Goal: Information Seeking & Learning: Compare options

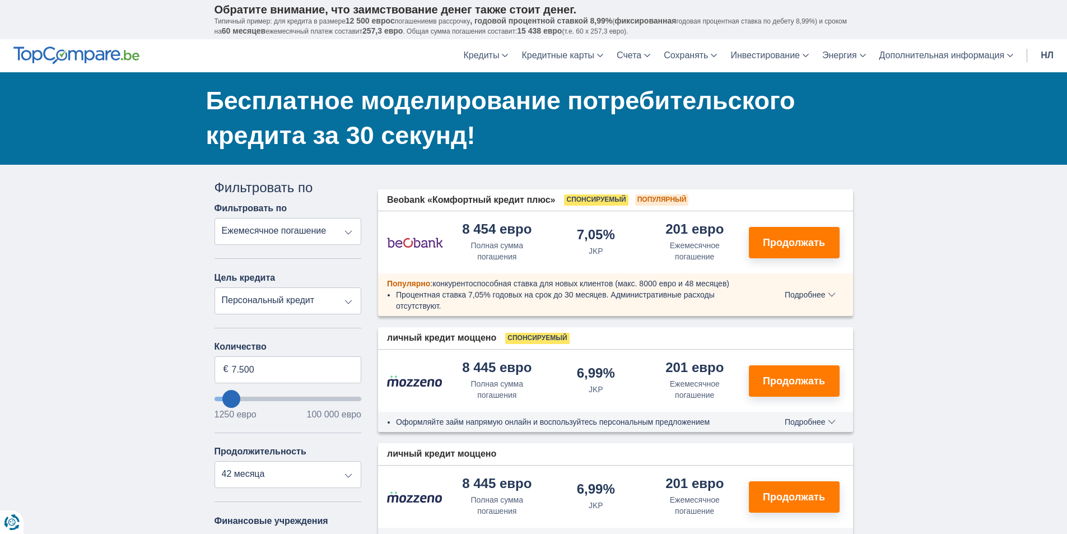
click at [331, 297] on select "Персональный кредит Авто Мотоцикл / велосипед Автодом / караван Ремонт Энергия …" at bounding box center [288, 300] width 147 height 27
click at [315, 304] on select "Персональный кредит Авто Мотоцикл / велосипед Автодом / караван Ремонт Энергия …" at bounding box center [288, 300] width 147 height 27
click at [303, 248] on div "Annuleren Filters Фильтровать по Фильтровать по Полная сумма погашения JKP Ежем…" at bounding box center [288, 436] width 147 height 516
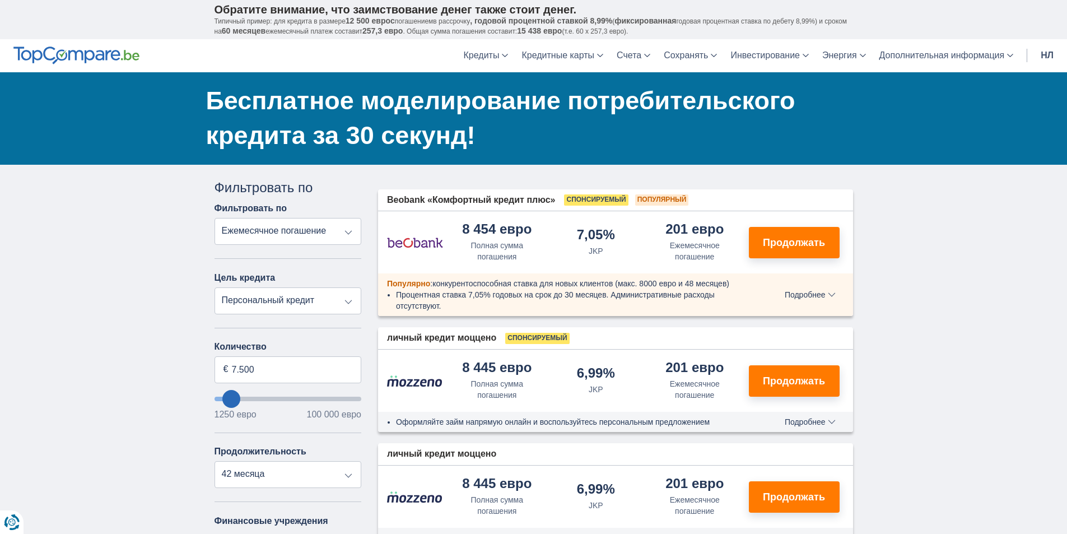
click at [314, 232] on select "Полная сумма погашения JKP Ежемесячное погашение" at bounding box center [288, 231] width 147 height 27
click at [215, 218] on select "Полная сумма погашения JKP Ежемесячное погашение" at bounding box center [288, 231] width 147 height 27
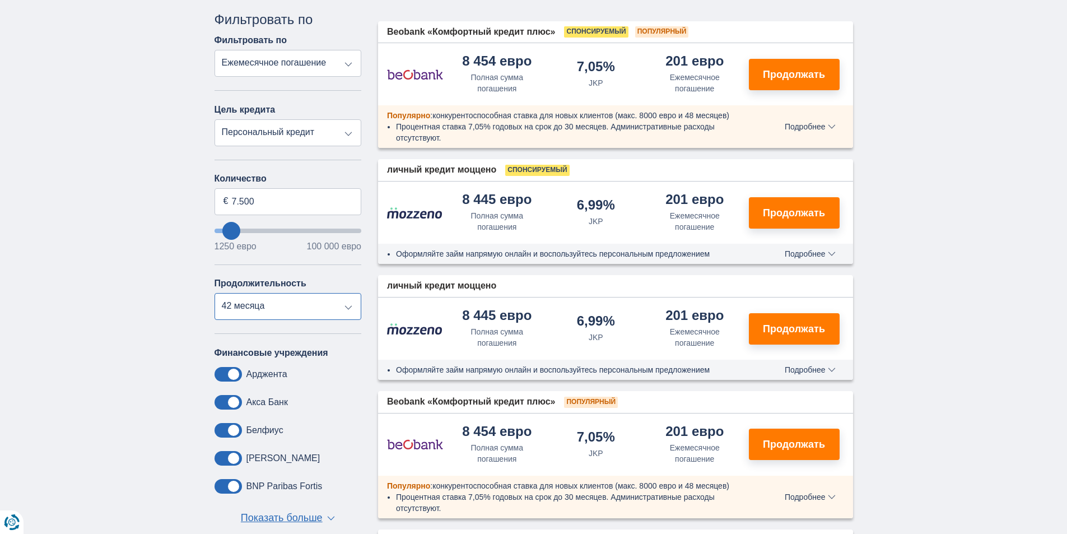
click at [281, 309] on select "12 месяцев 18 месяцев 24 месяца 30 месяцев 36 месяцев 42 месяца" at bounding box center [288, 306] width 147 height 27
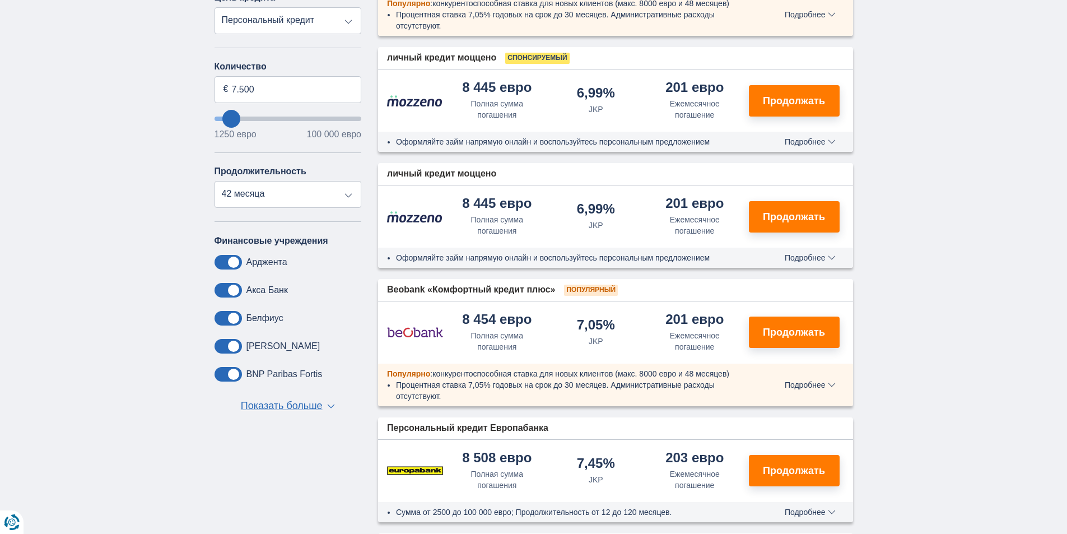
scroll to position [0, 0]
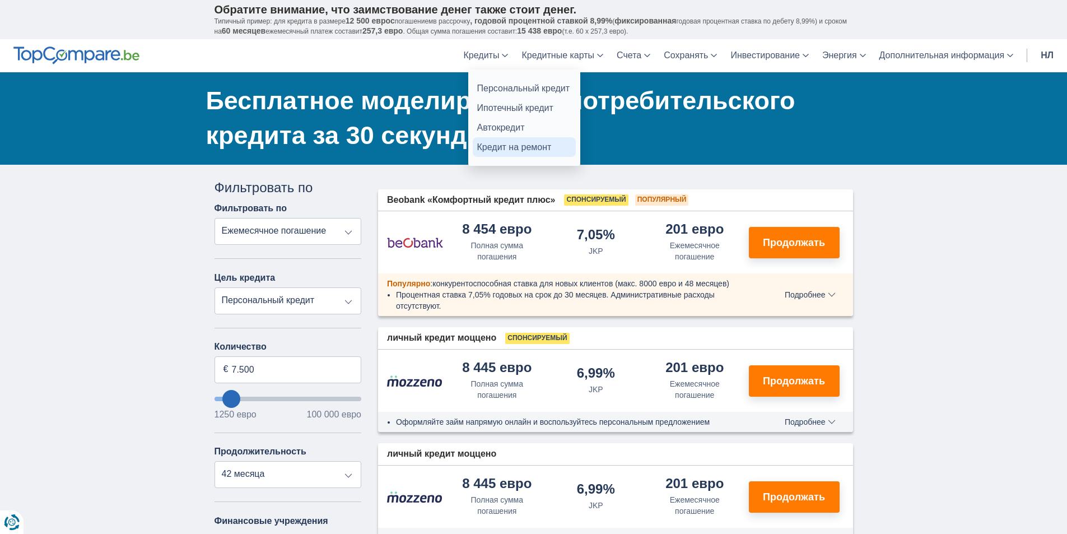
click at [528, 147] on font "Кредит на ремонт" at bounding box center [514, 147] width 75 height 10
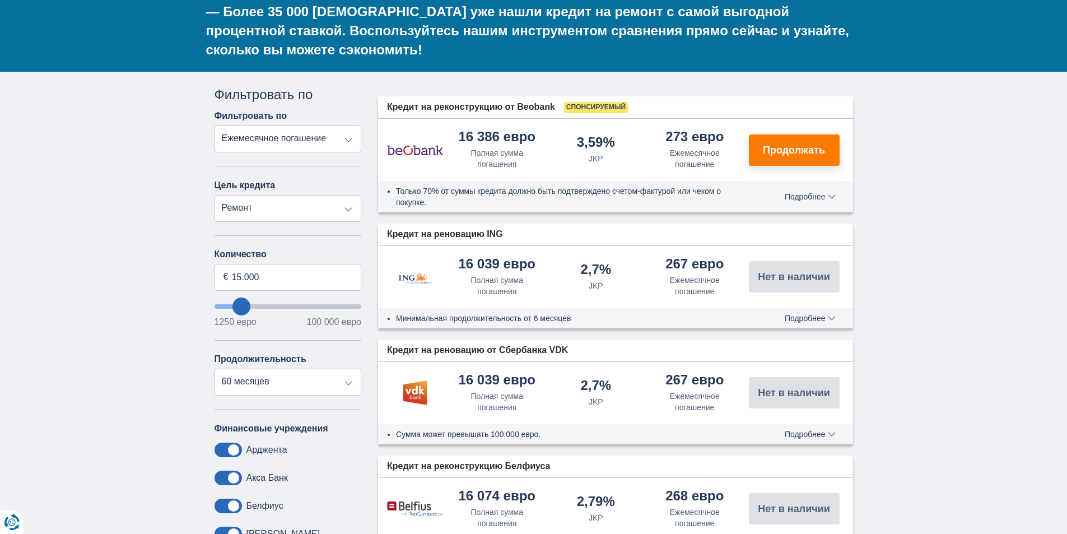
type input "11250"
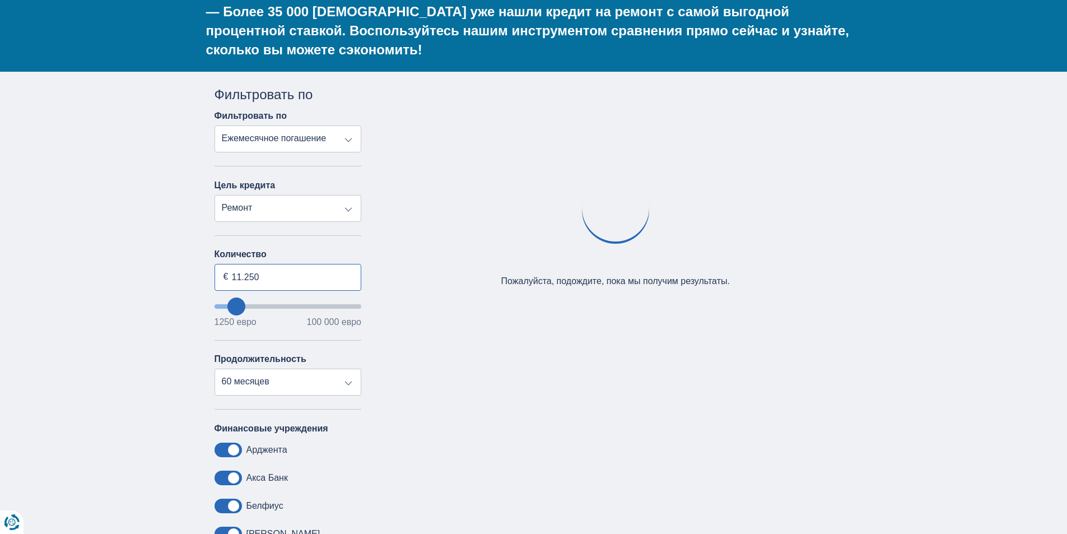
click at [241, 278] on input "11.250" at bounding box center [288, 277] width 147 height 27
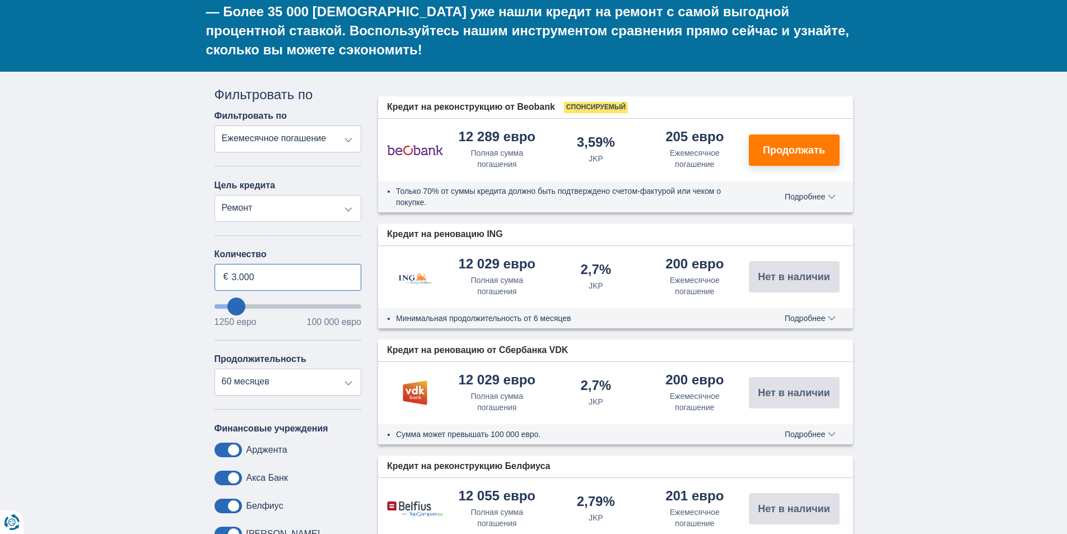
type input "3.000"
type input "3250"
select select "30"
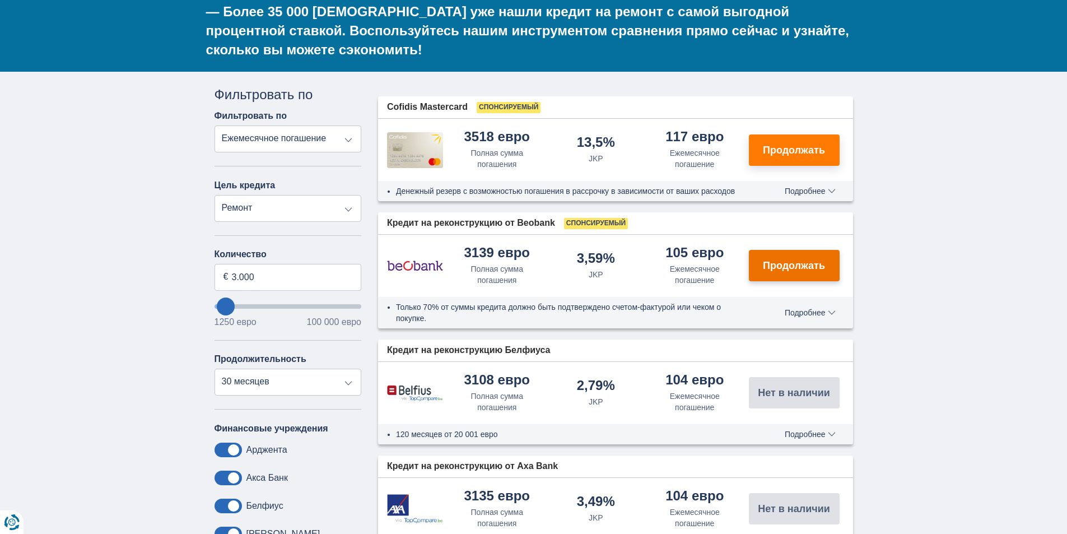
click at [773, 262] on font "Продолжать" at bounding box center [794, 265] width 62 height 11
click at [770, 158] on button "Продолжать" at bounding box center [794, 149] width 91 height 31
